Goal: Transaction & Acquisition: Purchase product/service

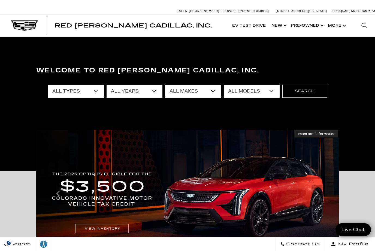
click at [266, 93] on select "All Models 300 A6 Colorado Corvette Grand Sport Crosstrek CT4 CT5 Escalade Esca…" at bounding box center [251, 91] width 56 height 13
select select "Escalade"
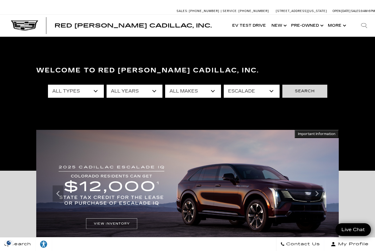
click at [308, 91] on button "Search" at bounding box center [304, 91] width 45 height 13
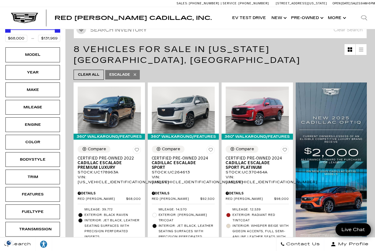
scroll to position [82, 0]
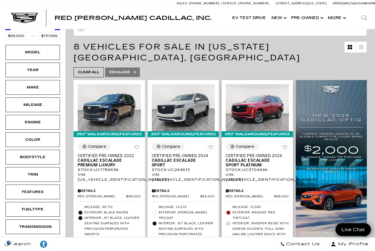
click at [257, 158] on span "Cadillac Escalade Sport Platinum" at bounding box center [254, 162] width 59 height 9
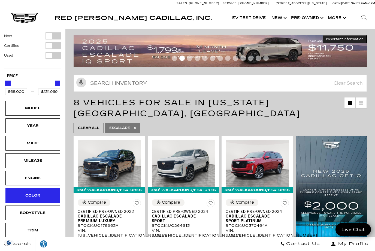
click at [26, 192] on div "Color" at bounding box center [32, 195] width 54 height 15
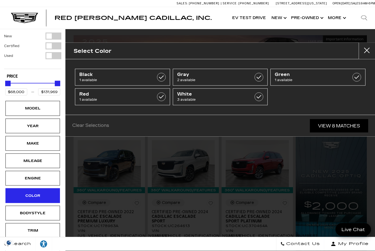
scroll to position [26, 0]
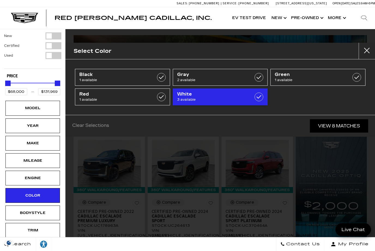
click at [200, 99] on span "3 available" at bounding box center [213, 99] width 73 height 5
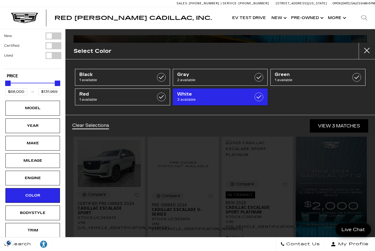
type input "$92,500"
checkbox input "true"
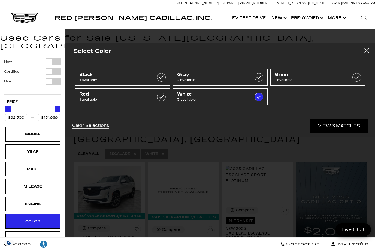
click at [341, 125] on link "View 3 Matches" at bounding box center [338, 125] width 58 height 13
